Goal: Task Accomplishment & Management: Complete application form

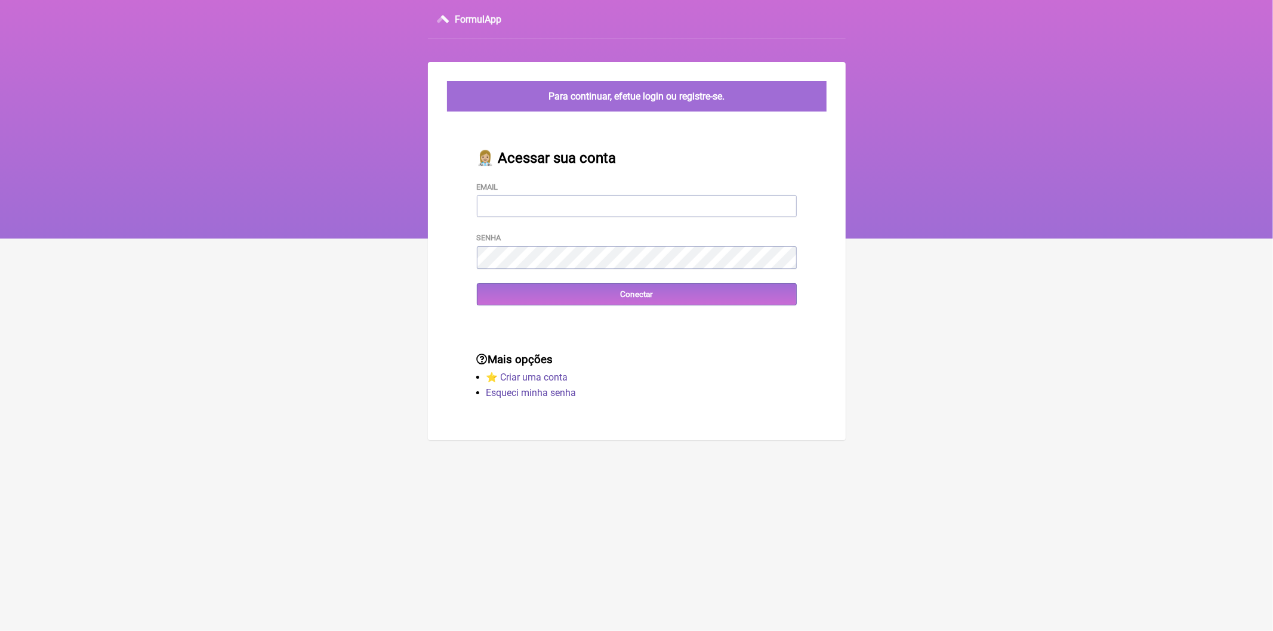
click at [551, 208] on input "Email" at bounding box center [637, 206] width 320 height 22
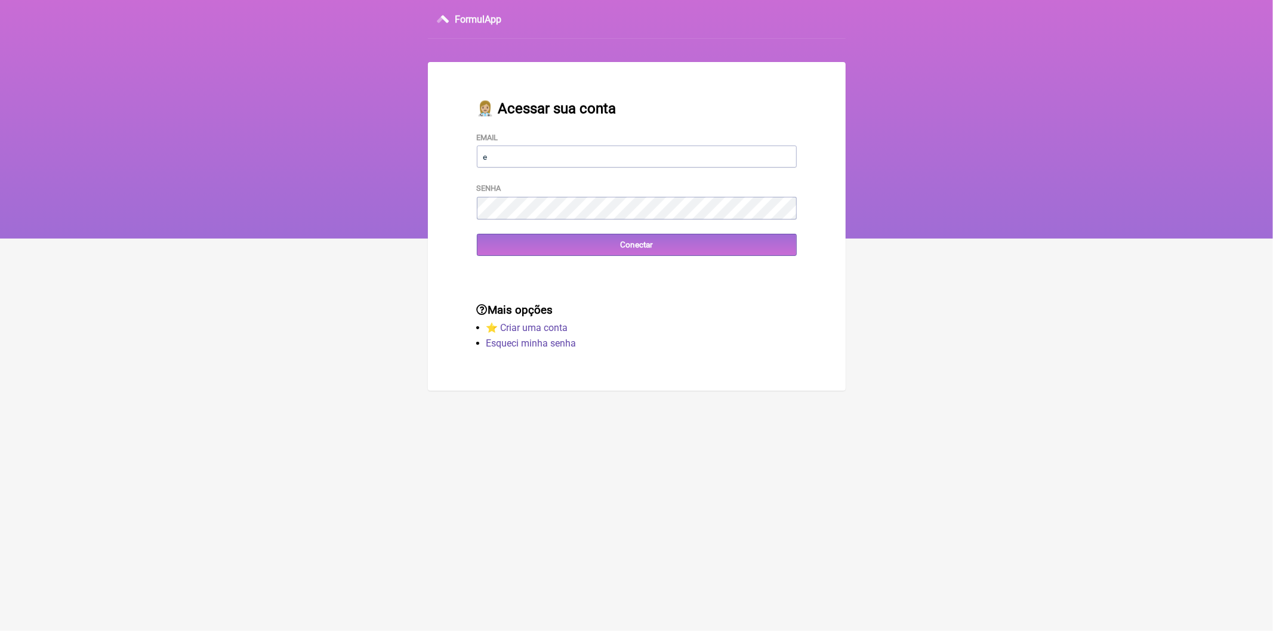
type input "[EMAIL_ADDRESS][DOMAIN_NAME]"
click at [649, 246] on input "Conectar" at bounding box center [637, 245] width 320 height 22
click at [639, 249] on input "Conectar" at bounding box center [637, 245] width 320 height 22
